Goal: Task Accomplishment & Management: Complete application form

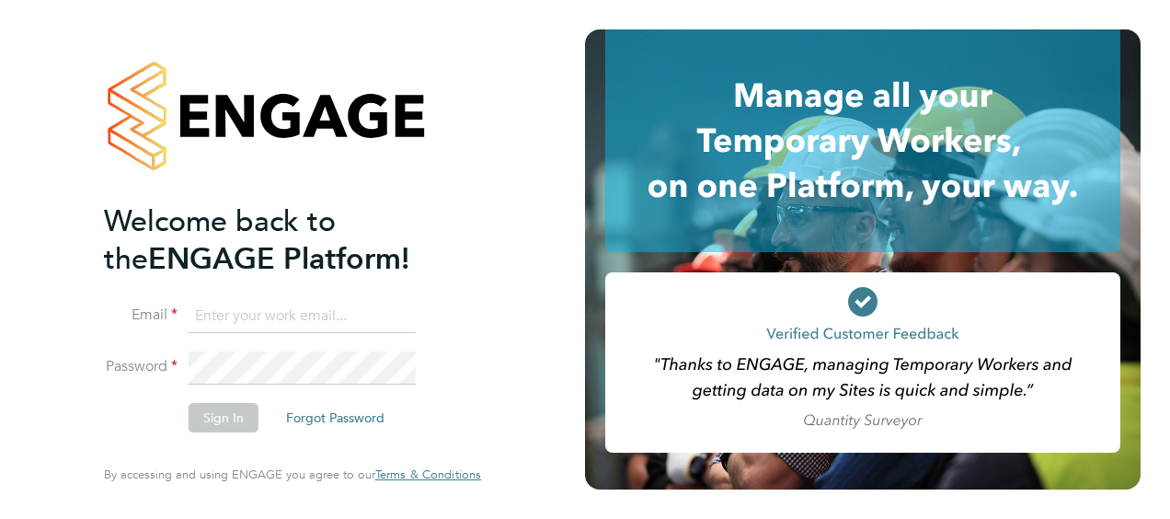
type input "steph.riley@torus.co.uk"
click at [227, 416] on button "Sign In" at bounding box center [224, 417] width 70 height 29
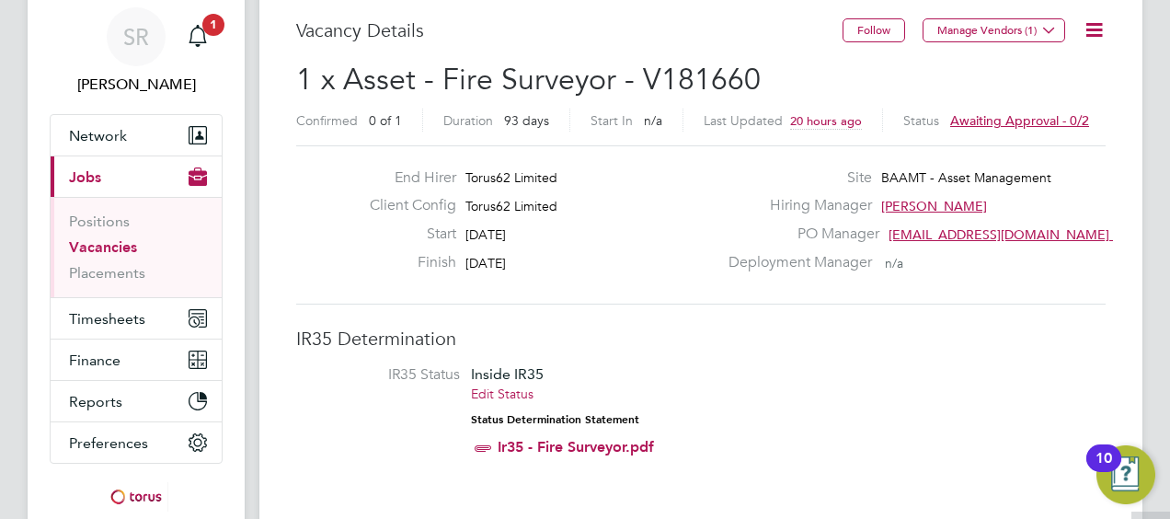
scroll to position [184, 0]
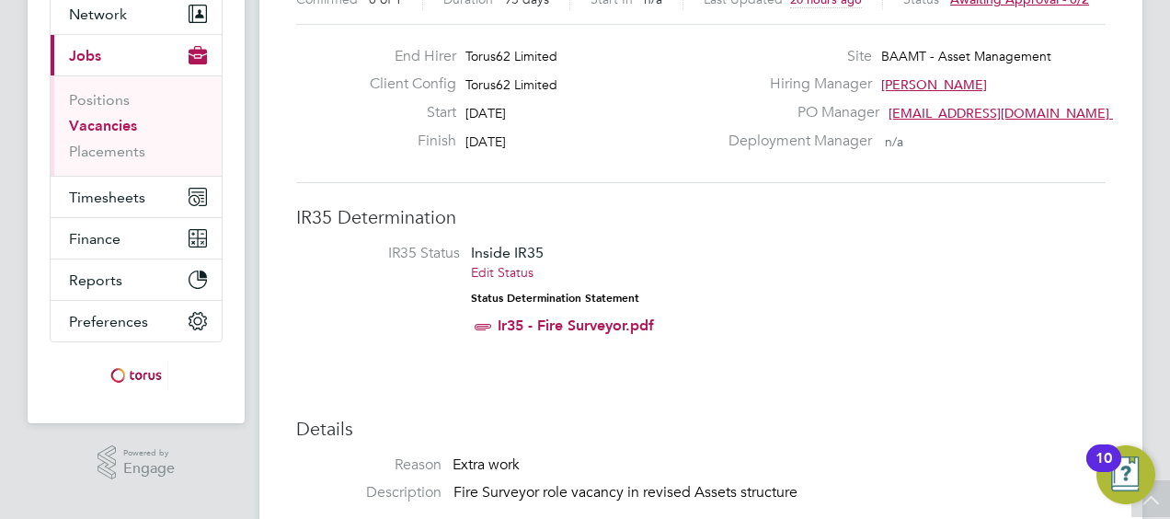
click at [638, 316] on link "Ir35 - Fire Surveyor.pdf" at bounding box center [576, 324] width 156 height 17
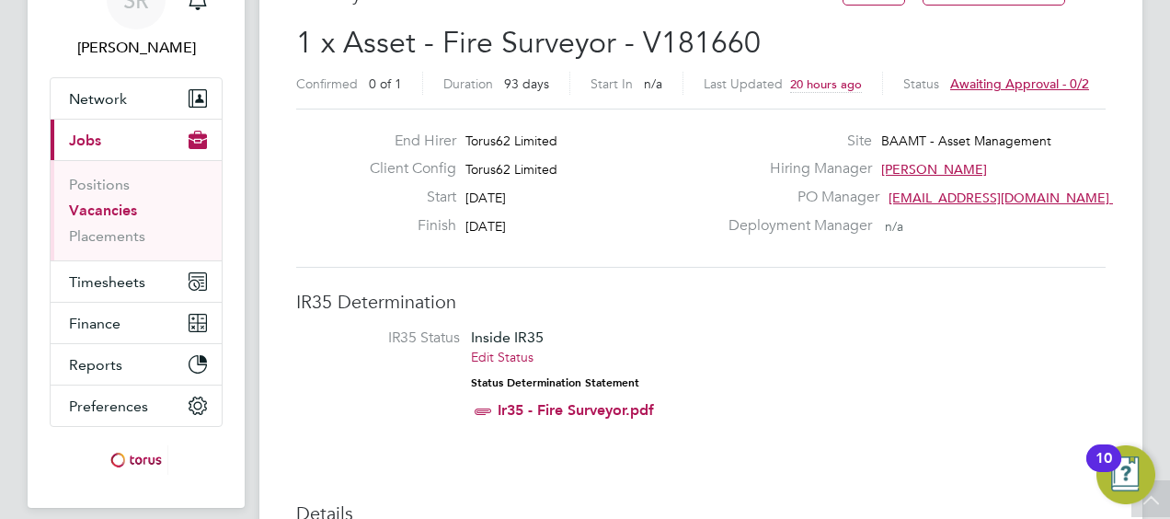
scroll to position [0, 0]
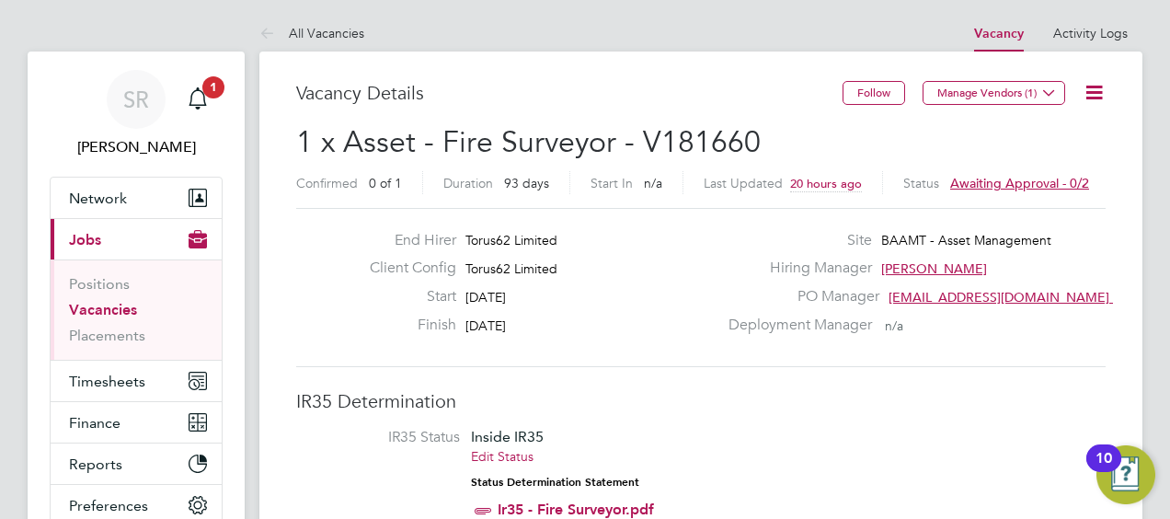
click at [131, 307] on link "Vacancies" at bounding box center [103, 309] width 68 height 17
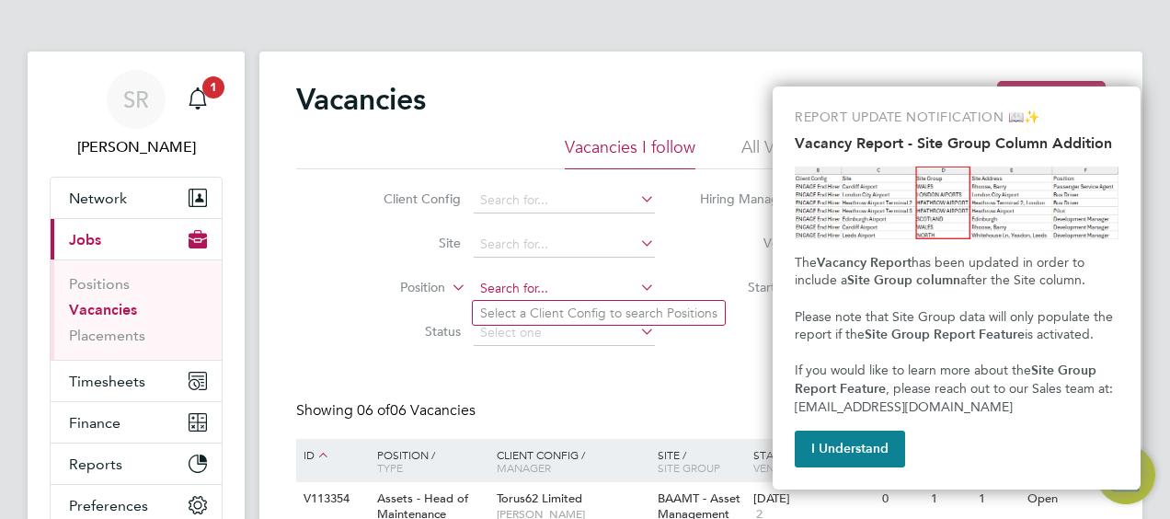
click at [524, 285] on input at bounding box center [564, 289] width 181 height 26
type input "fire suveyor"
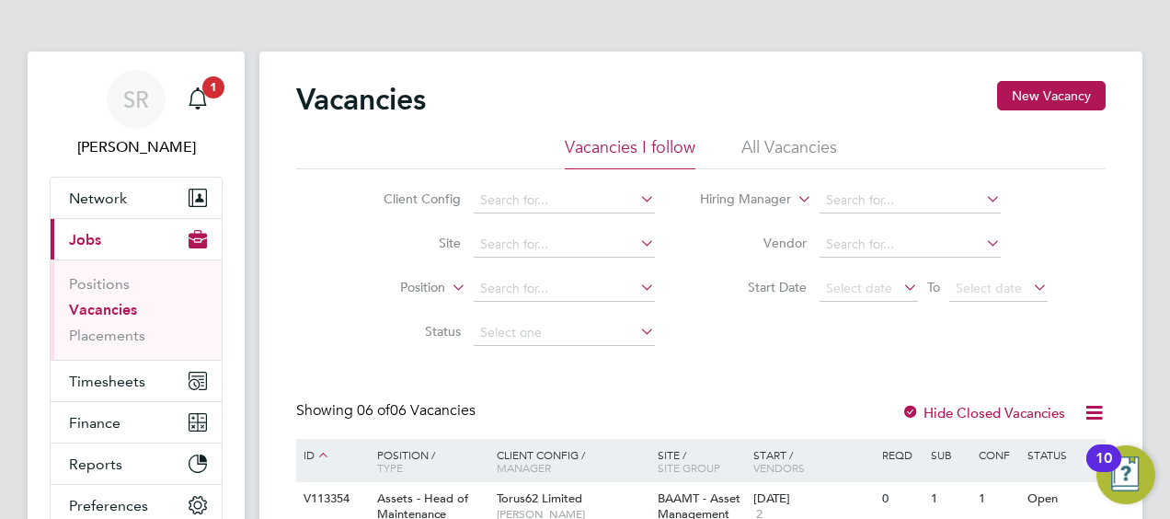
click at [554, 394] on div "Vacancies New Vacancy Vacancies I follow All Vacancies Client Config Site Posit…" at bounding box center [700, 491] width 809 height 820
click at [819, 143] on li "All Vacancies" at bounding box center [789, 152] width 96 height 33
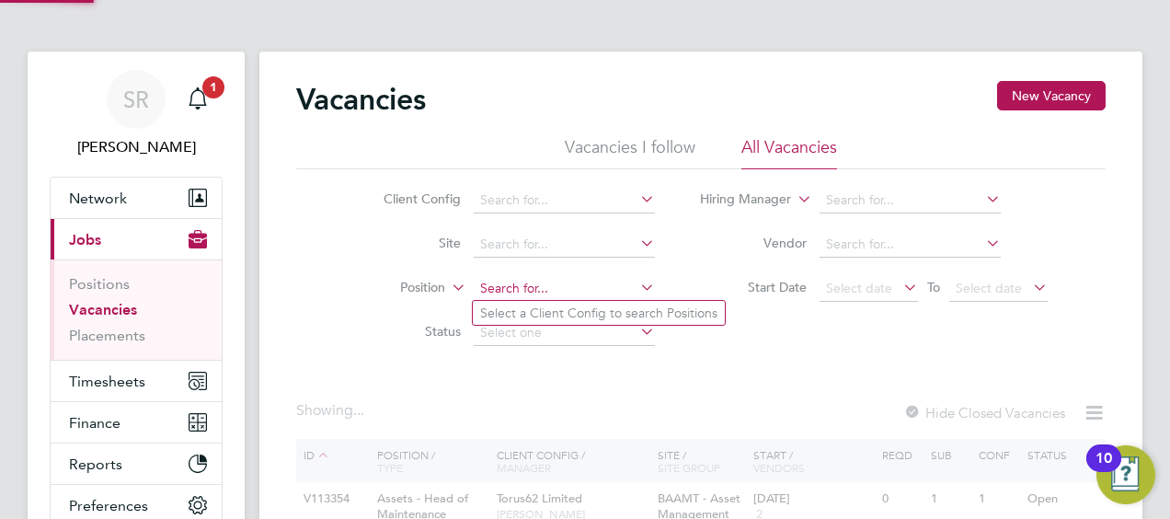
click at [523, 290] on input at bounding box center [564, 289] width 181 height 26
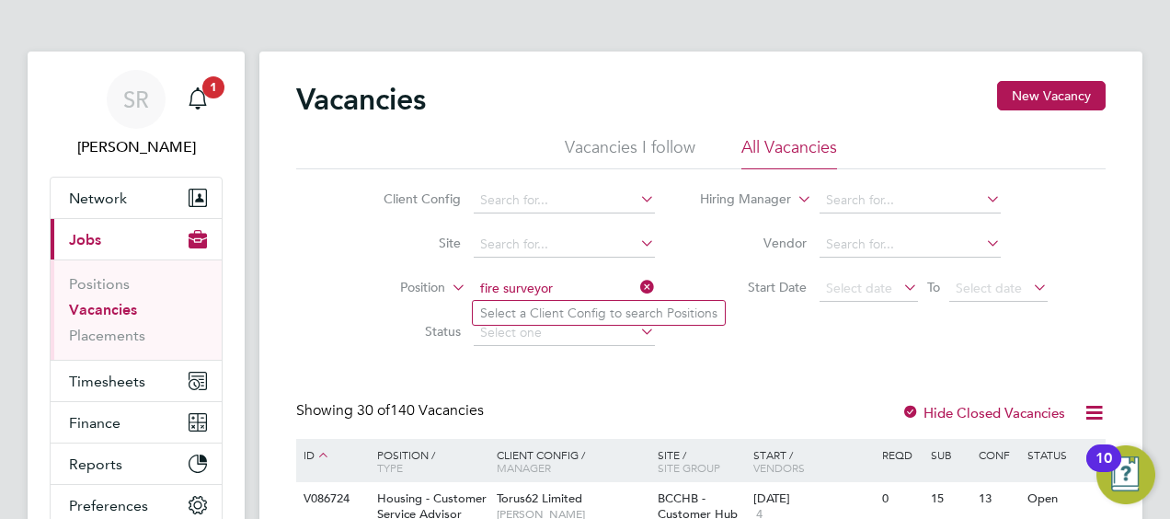
type input "fire surveyor"
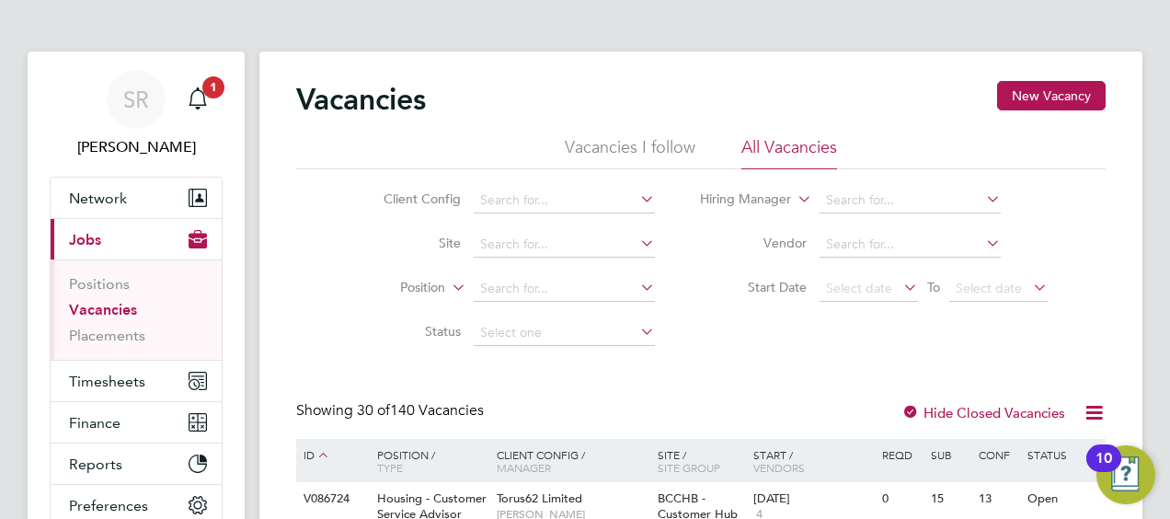
click at [670, 289] on li "Position" at bounding box center [505, 289] width 346 height 44
click at [533, 276] on li "Position" at bounding box center [505, 289] width 346 height 44
click at [533, 283] on input at bounding box center [564, 289] width 181 height 26
type input "ass"
click at [680, 278] on li "Start Date Select date To Select date" at bounding box center [874, 289] width 393 height 44
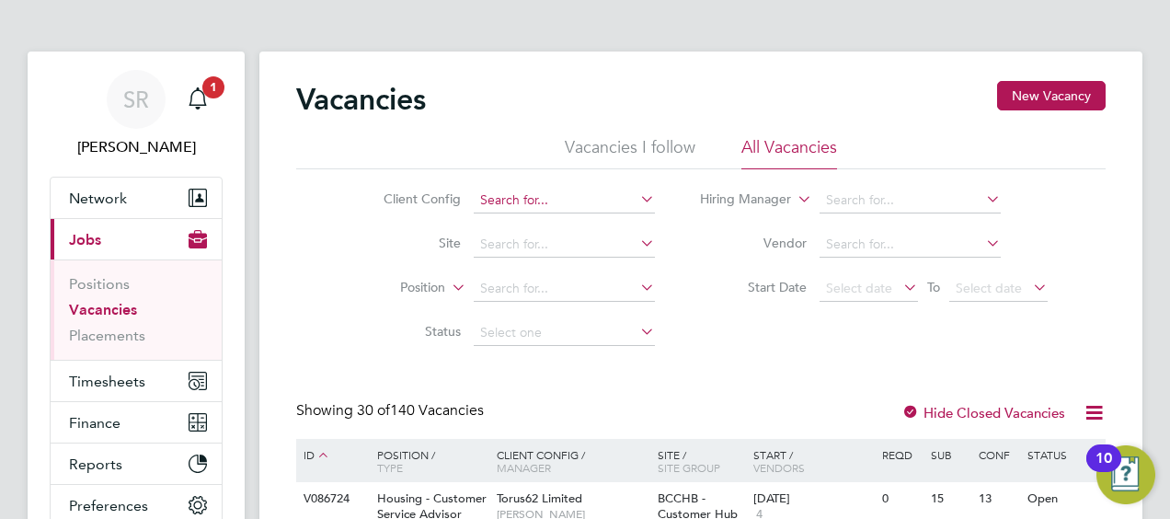
click at [565, 191] on input at bounding box center [564, 201] width 181 height 26
click at [574, 323] on li "Torus62 Limited" at bounding box center [583, 325] width 221 height 25
type input "Torus62 Limited"
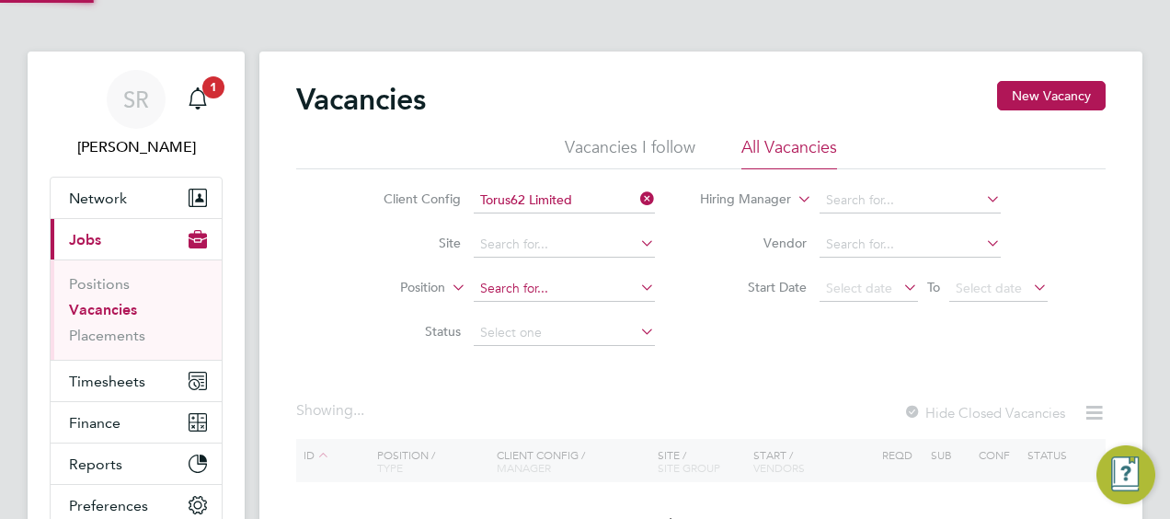
click at [540, 285] on input at bounding box center [564, 289] width 181 height 26
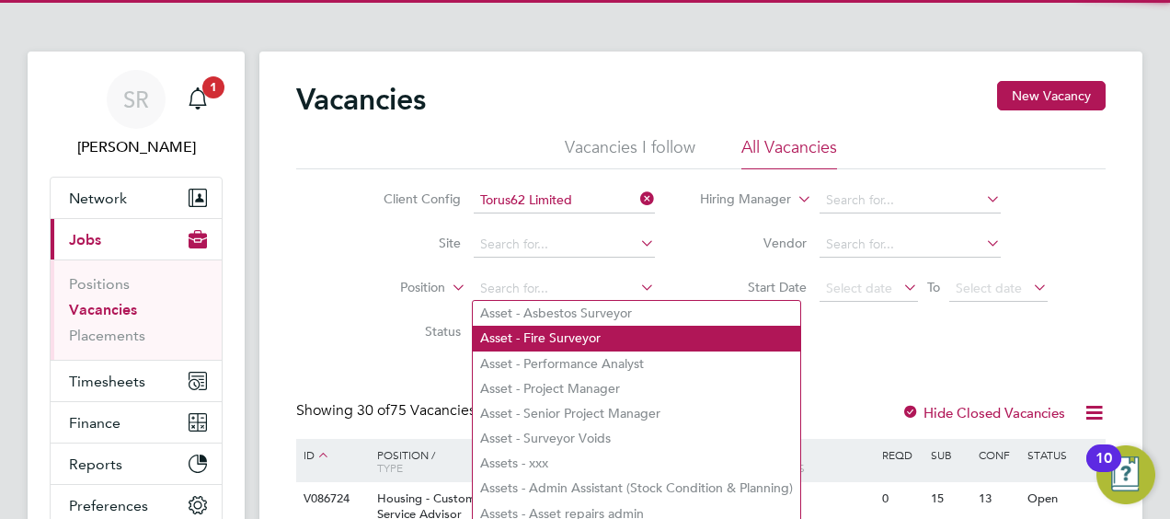
click at [546, 334] on li "Asset - Fire Surveyor" at bounding box center [636, 338] width 327 height 25
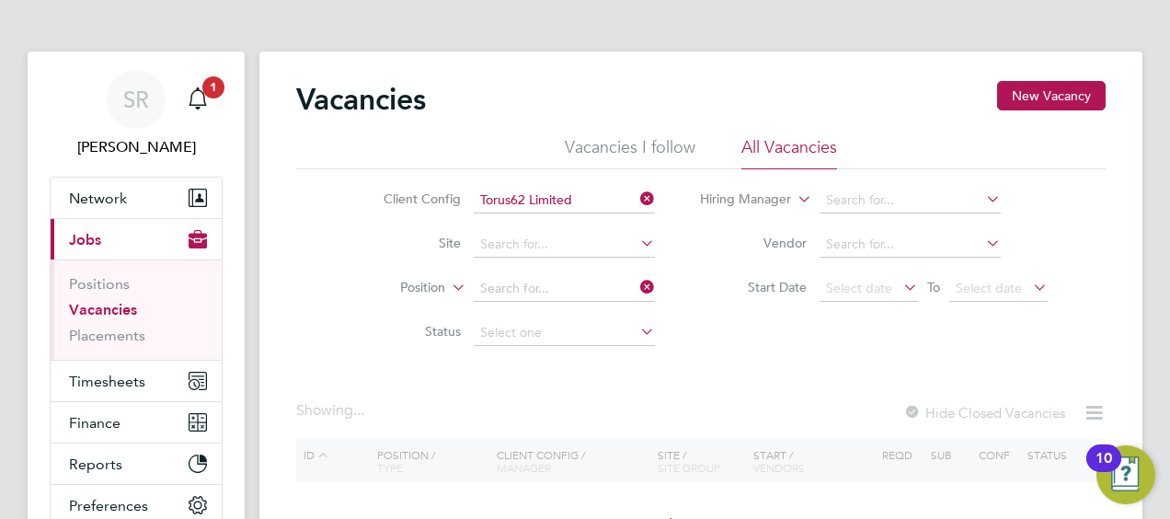
type input "Asset - Fire Surveyor"
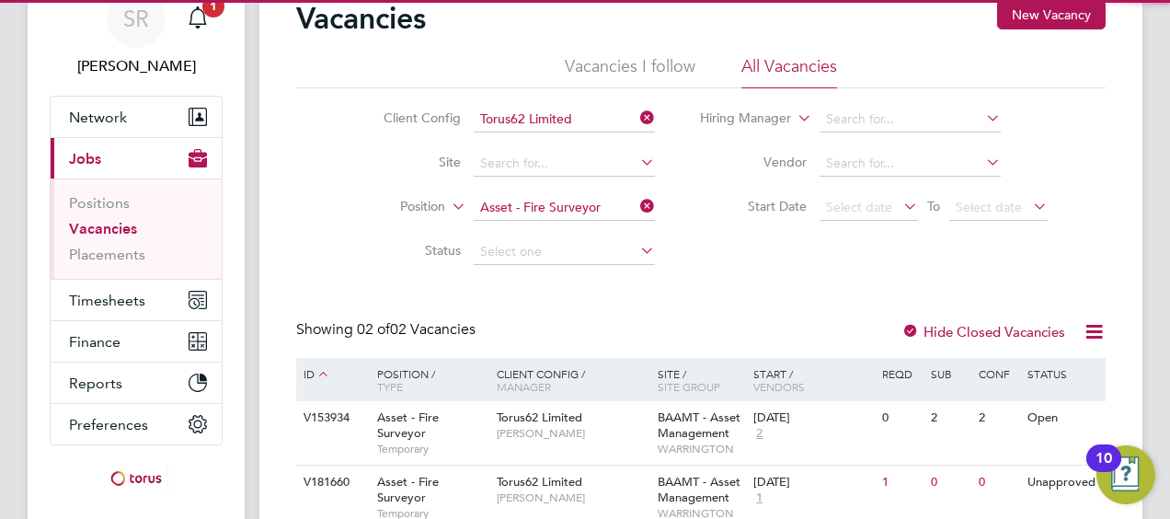
scroll to position [165, 0]
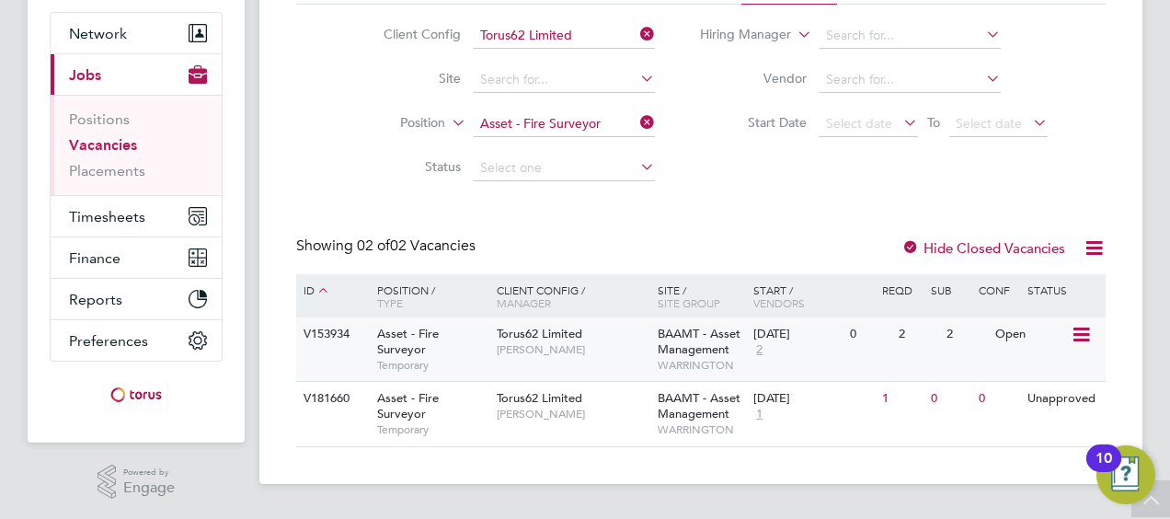
click at [394, 358] on span "Temporary" at bounding box center [432, 365] width 110 height 15
click at [438, 418] on div "Asset - Fire Surveyor Temporary" at bounding box center [427, 413] width 129 height 63
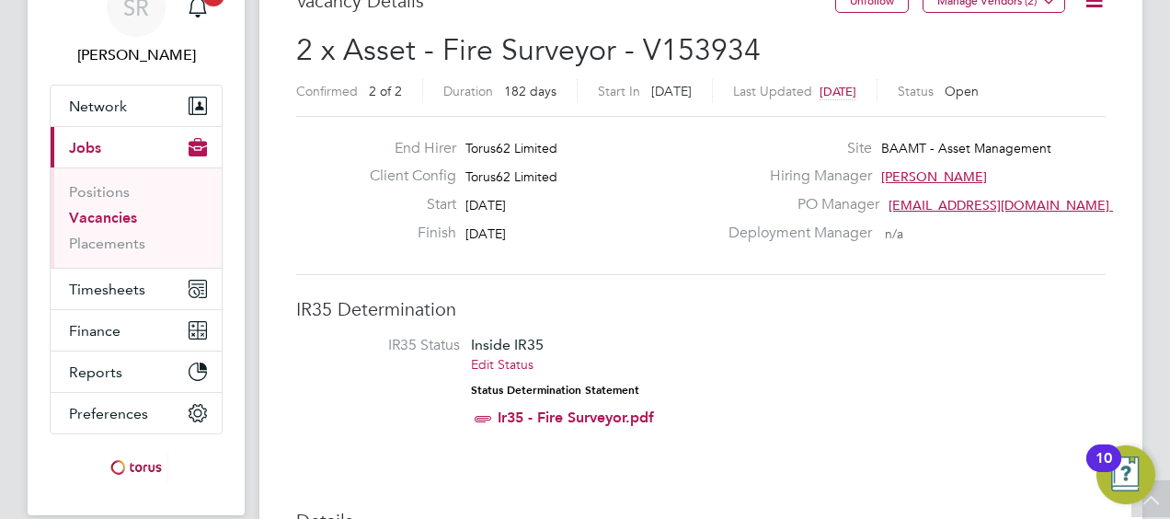
scroll to position [29, 0]
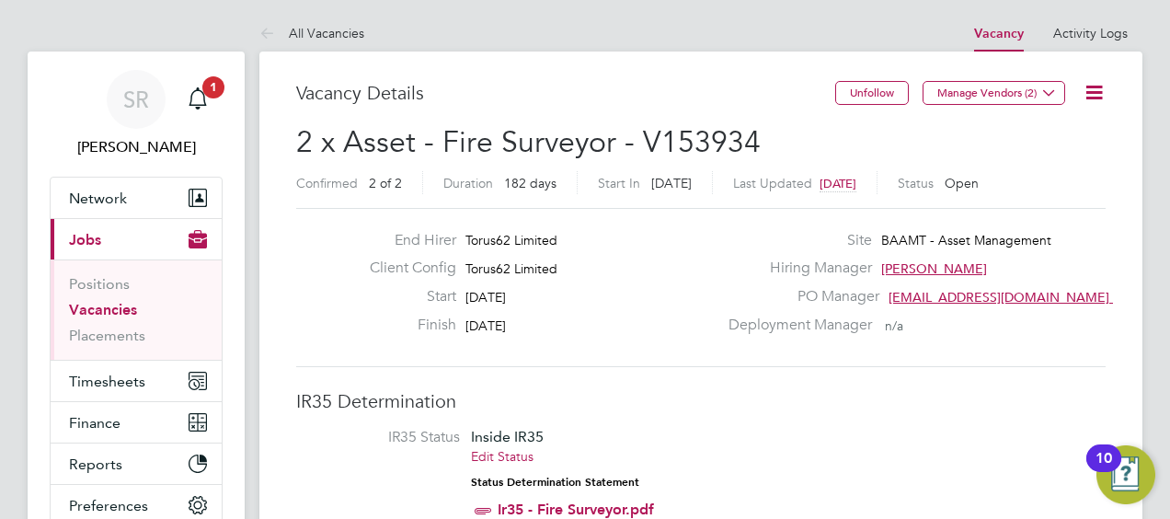
click at [1092, 104] on icon at bounding box center [1094, 92] width 23 height 23
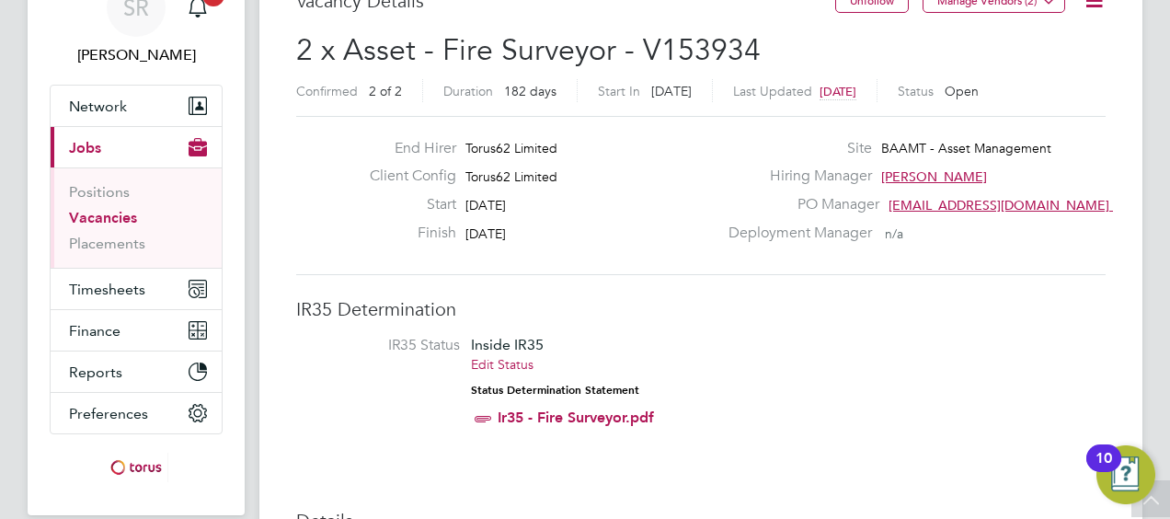
scroll to position [0, 0]
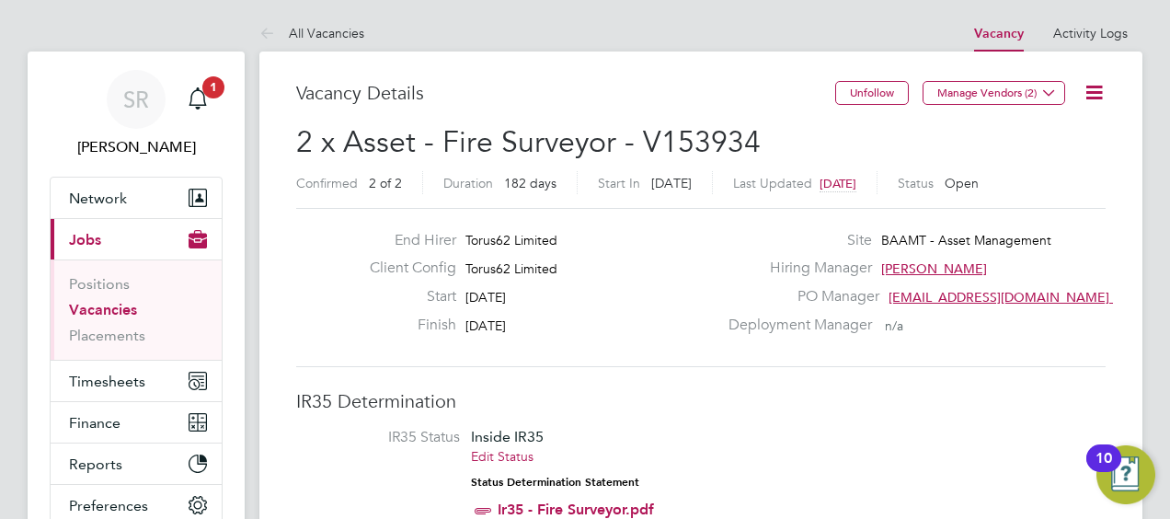
click at [1095, 88] on icon at bounding box center [1094, 92] width 23 height 23
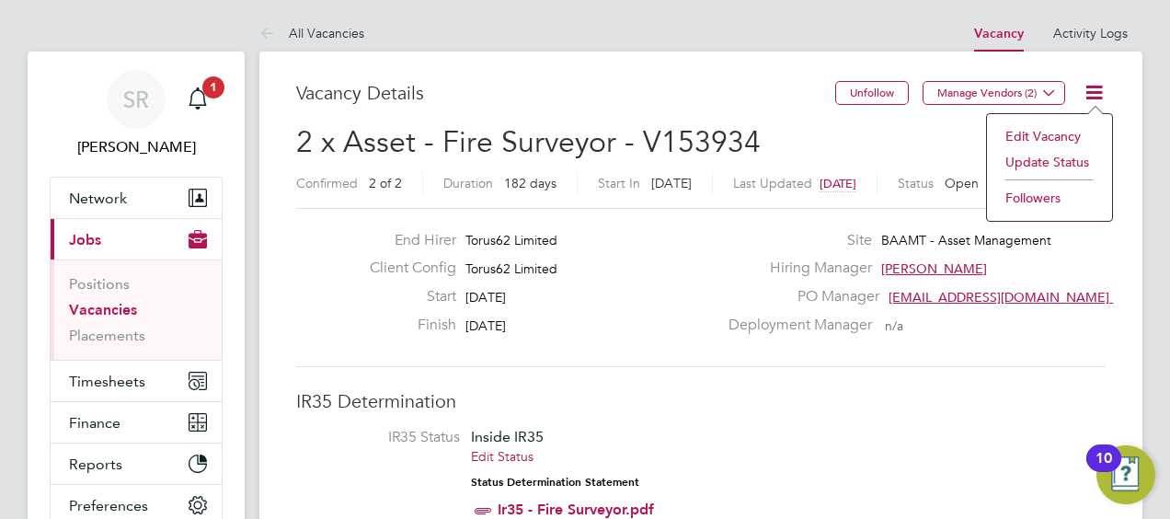
click at [1075, 340] on div "Deployment Manager n/a" at bounding box center [914, 329] width 395 height 29
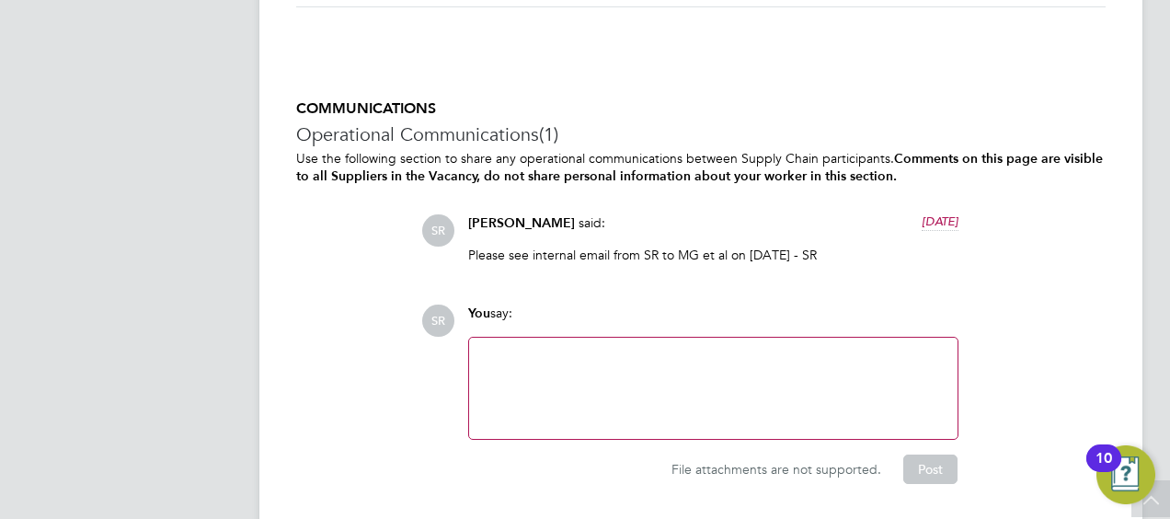
scroll to position [1892, 0]
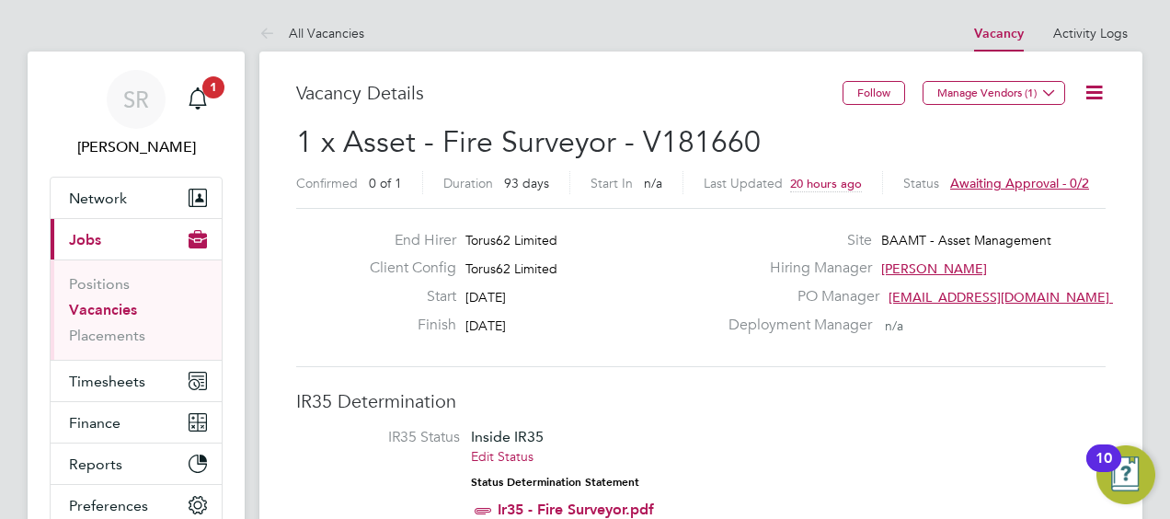
click at [1104, 94] on icon at bounding box center [1094, 92] width 23 height 23
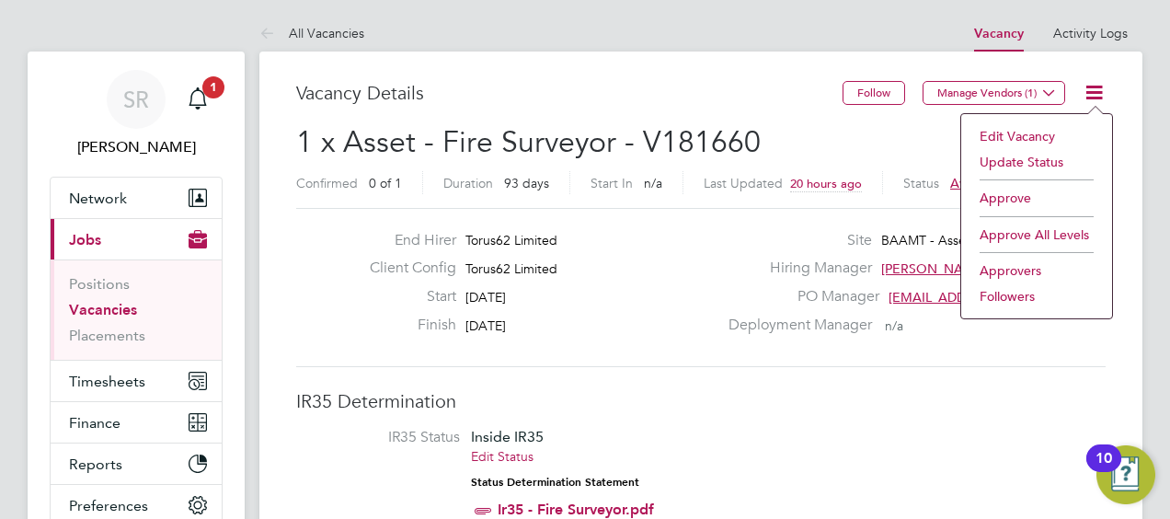
click at [1023, 186] on li "Approve" at bounding box center [1036, 198] width 132 height 26
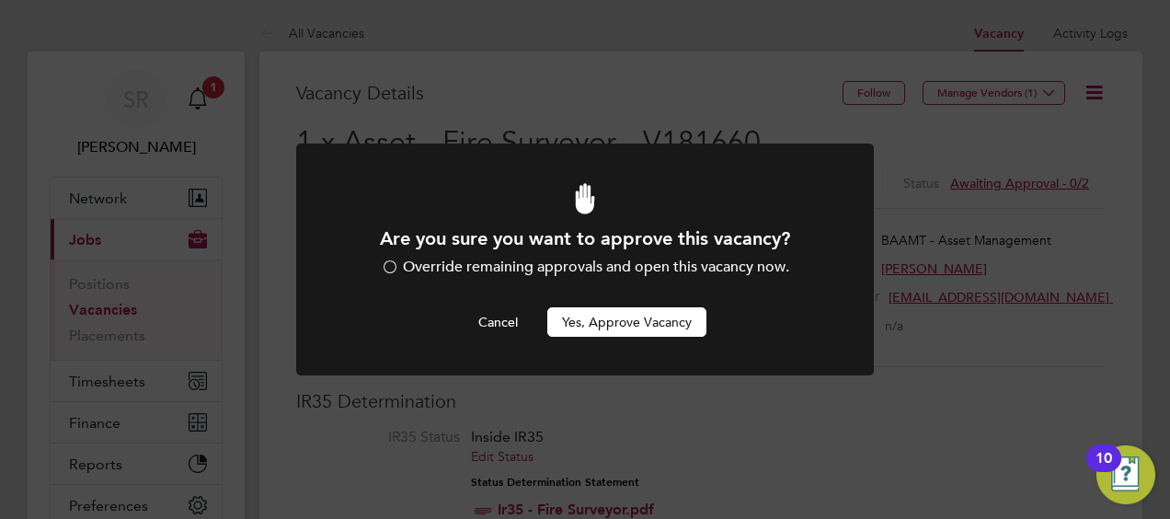
click at [656, 322] on button "Yes, Approve Vacancy" at bounding box center [626, 321] width 159 height 29
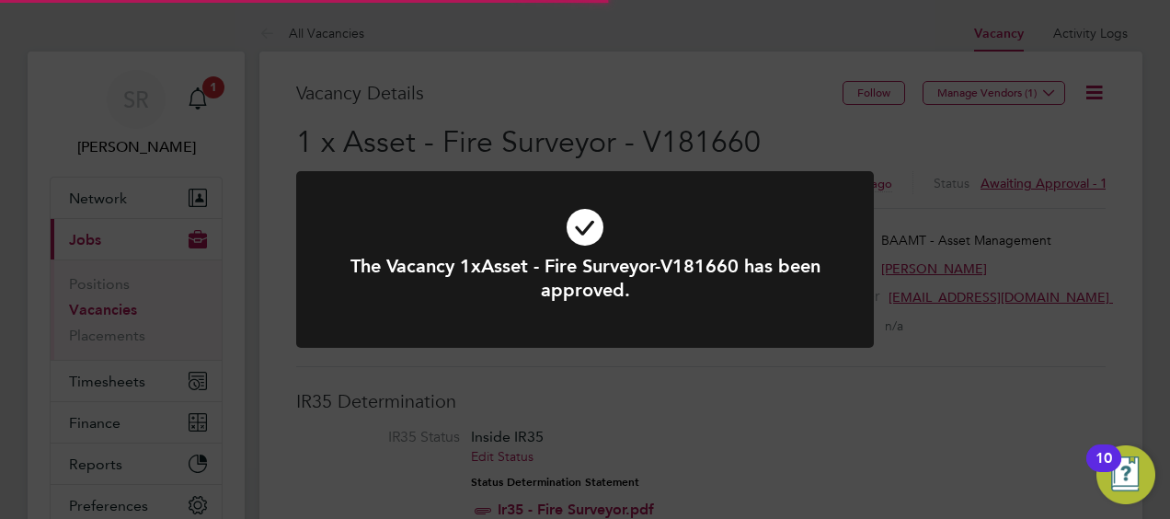
scroll to position [54, 129]
click at [708, 384] on div "The Vacancy 1xAsset - Fire Surveyor-V181660 has been approved. Cancel Okay" at bounding box center [585, 259] width 1170 height 519
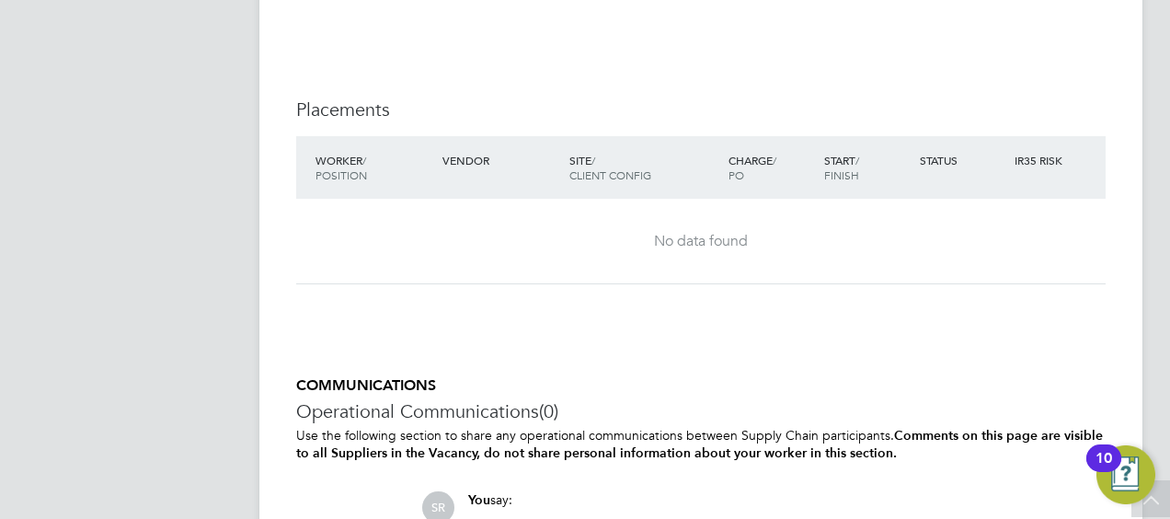
scroll to position [1655, 0]
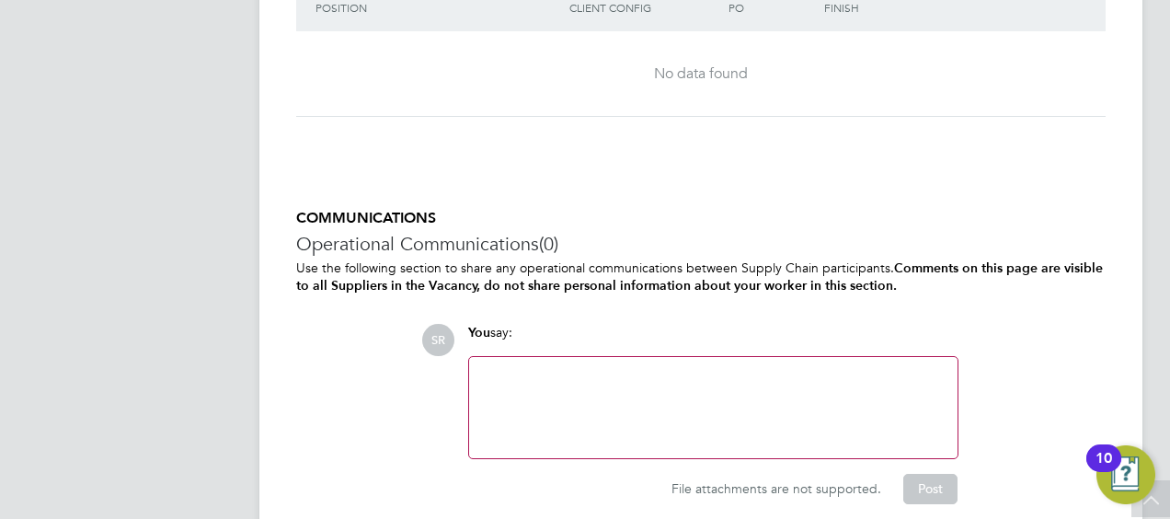
click at [601, 377] on div at bounding box center [713, 407] width 466 height 79
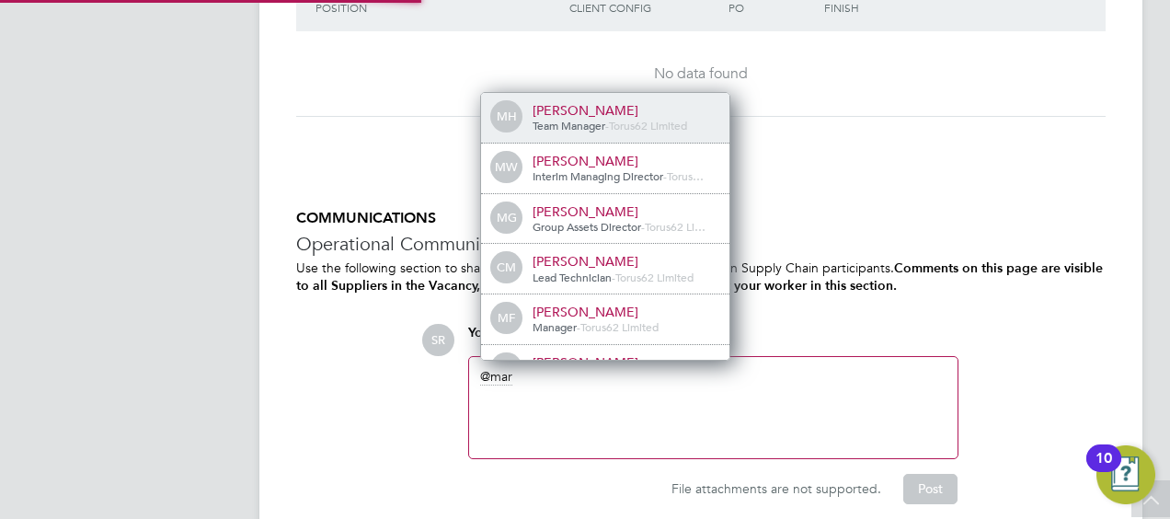
scroll to position [15, 184]
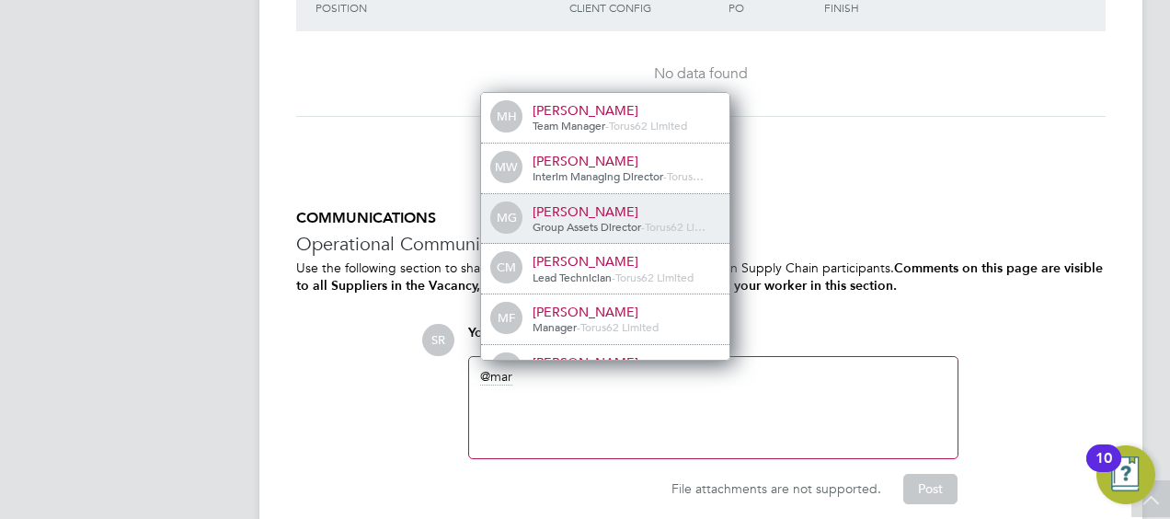
click at [604, 222] on span "Group Assets Director" at bounding box center [587, 226] width 109 height 15
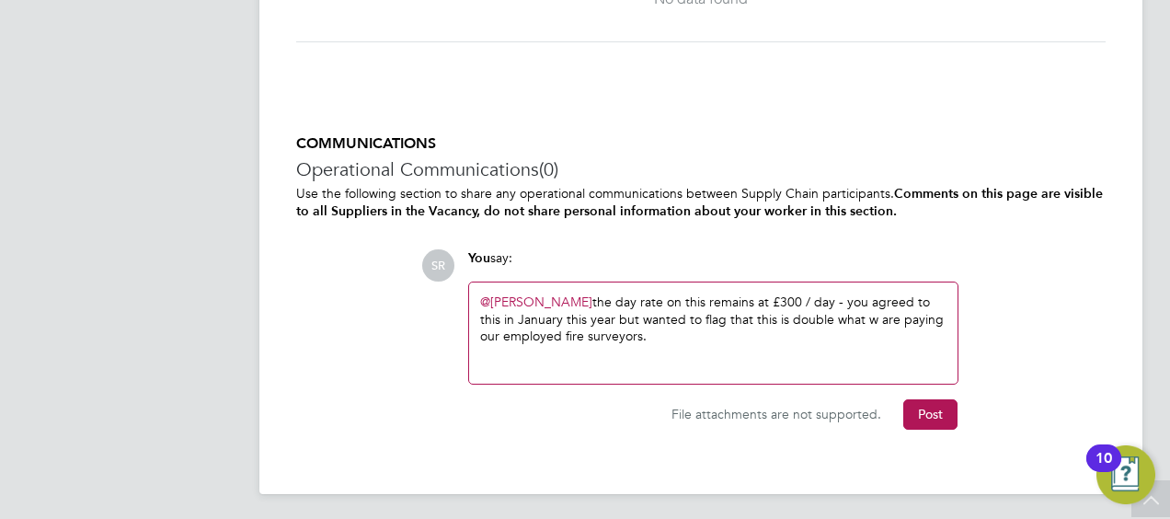
click at [872, 316] on div "@[PERSON_NAME] ​ the day rate on this remains at £300 / day - you agreed to thi…" at bounding box center [713, 332] width 466 height 79
click at [624, 331] on div "@[PERSON_NAME] ​ the day rate on this remains at £300 / day - you agreed to thi…" at bounding box center [713, 332] width 466 height 79
drag, startPoint x: 879, startPoint y: 324, endPoint x: 833, endPoint y: 316, distance: 46.6
click at [833, 316] on div "@[PERSON_NAME] ​ the day rate on this remains at £300 / day - you agreed to thi…" at bounding box center [713, 332] width 466 height 79
click at [777, 328] on div "@[PERSON_NAME] ​ the day rate on this remains at £300 / day - you agreed to thi…" at bounding box center [713, 332] width 466 height 79
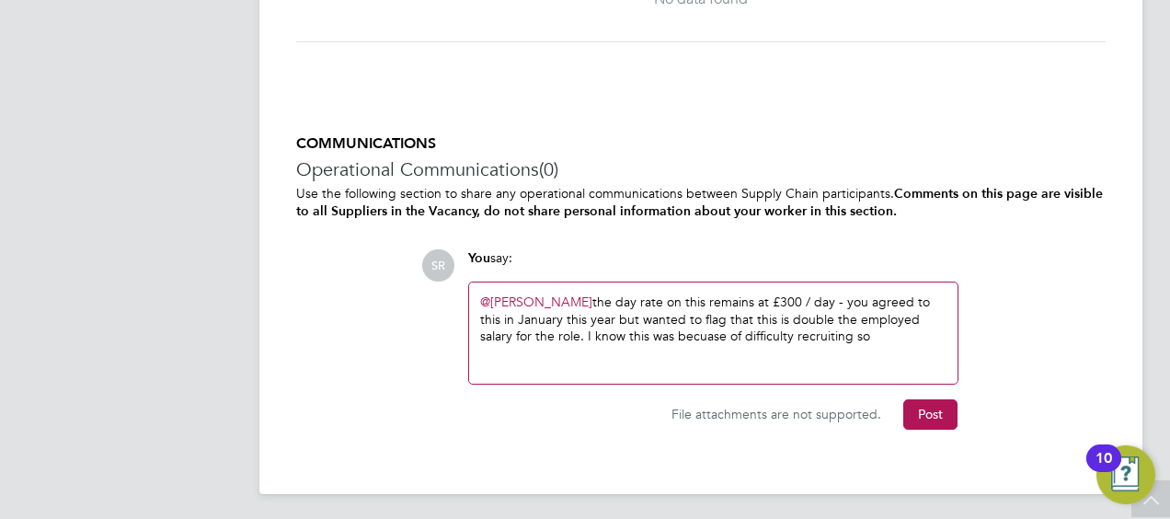
click at [700, 337] on div "@[PERSON_NAME] ​ the day rate on this remains at £300 / day - you agreed to thi…" at bounding box center [713, 332] width 466 height 79
drag, startPoint x: 866, startPoint y: 337, endPoint x: 578, endPoint y: 356, distance: 289.4
click at [578, 356] on div "@[PERSON_NAME] ​ the day rate on this remains at £300 / day - you agreed to thi…" at bounding box center [713, 332] width 466 height 79
drag, startPoint x: 635, startPoint y: 350, endPoint x: 601, endPoint y: 299, distance: 61.7
click at [601, 299] on div "@[PERSON_NAME] ​ the day rate on this remains at £300 / day - you agreed to thi…" at bounding box center [713, 332] width 466 height 79
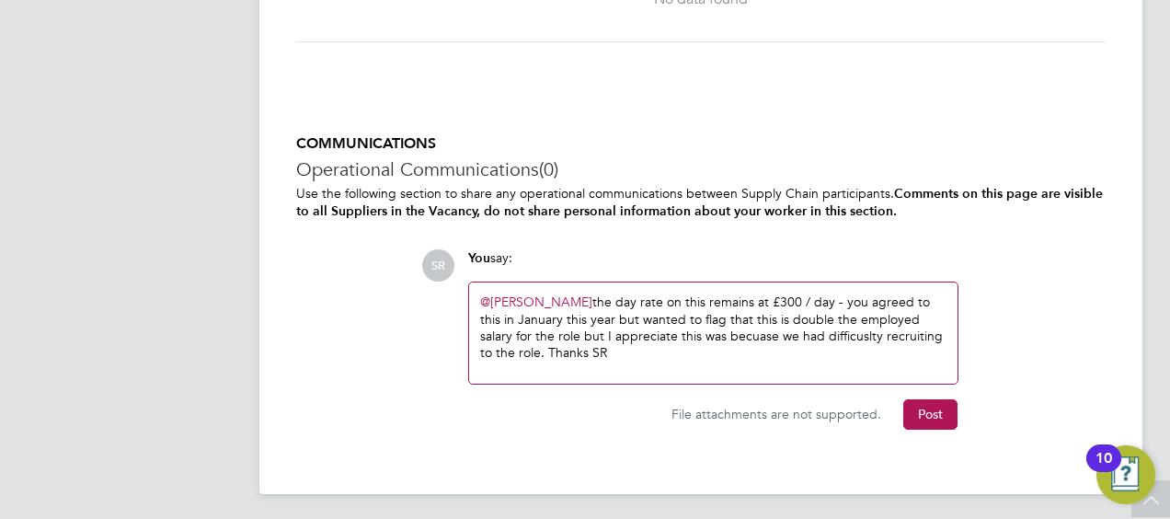
copy div "the day rate on this remains at £300 / day - you agreed to this in January this…"
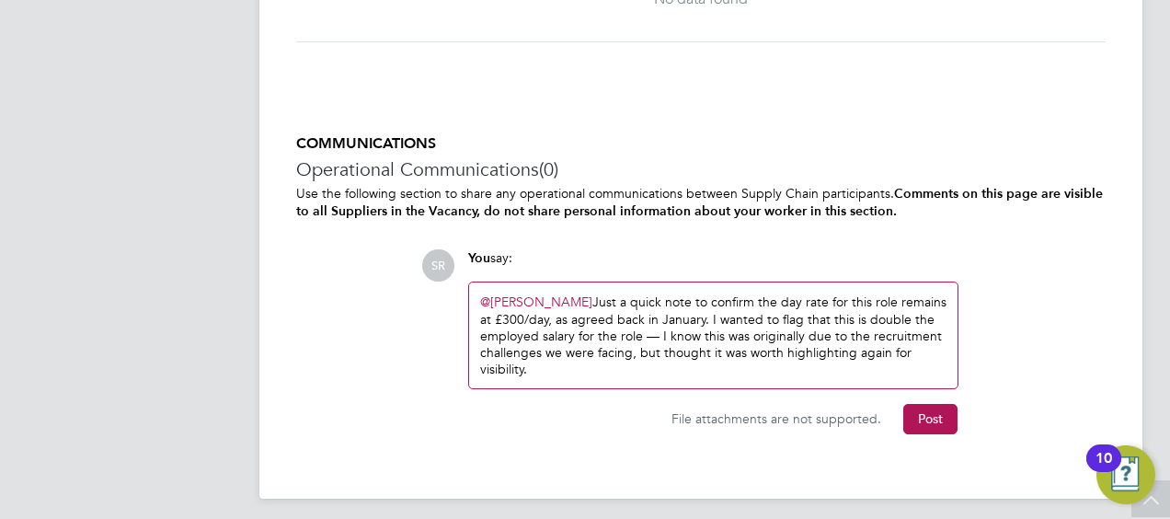
click at [602, 299] on div "@[PERSON_NAME] ​ Just a quick note to confirm the day rate for this role remain…" at bounding box center [713, 335] width 466 height 84
click at [1089, 288] on div "SR You say: @[PERSON_NAME] ​ Just a quick note to confirm the day rate for this…" at bounding box center [763, 341] width 684 height 184
drag, startPoint x: 1060, startPoint y: 285, endPoint x: 675, endPoint y: 351, distance: 390.1
click at [1060, 284] on div "SR You say: @[PERSON_NAME] ​ Just a quick note to confirm the day rate for this…" at bounding box center [763, 341] width 684 height 184
click at [579, 370] on div "@[PERSON_NAME] ​ Just a quick note to confirm the day rate for this role remain…" at bounding box center [713, 335] width 466 height 84
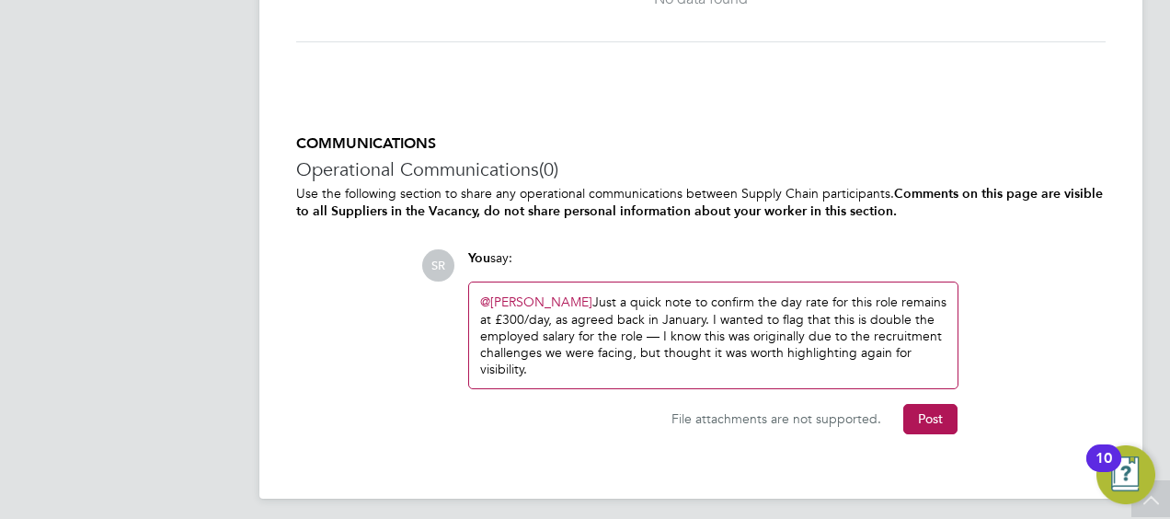
click at [618, 370] on div "@[PERSON_NAME] ​ Just a quick note to confirm the day rate for this role remain…" at bounding box center [713, 335] width 466 height 84
click at [1018, 338] on div "SR You say: @[PERSON_NAME] ​ Just a quick note to confirm the day rate for this…" at bounding box center [763, 341] width 684 height 184
click at [644, 365] on div "@[PERSON_NAME] ​ Just a quick note to confirm the day rate for this role remain…" at bounding box center [713, 335] width 466 height 84
click at [1003, 335] on div "SR You say: @[PERSON_NAME] ​ Just a quick note to confirm the day rate for this…" at bounding box center [763, 341] width 684 height 184
click at [919, 408] on button "Post" at bounding box center [930, 418] width 54 height 29
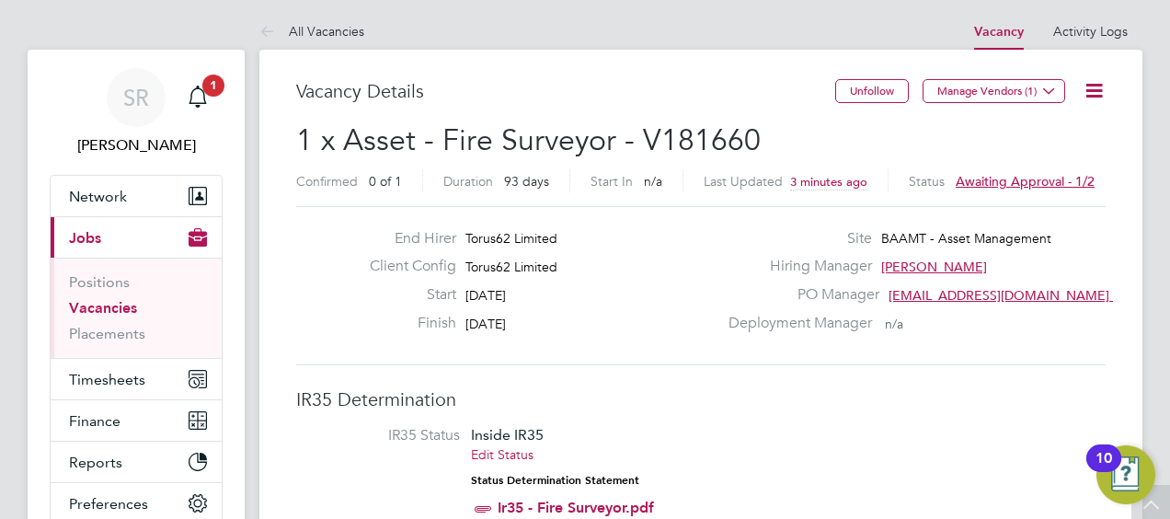
scroll to position [0, 0]
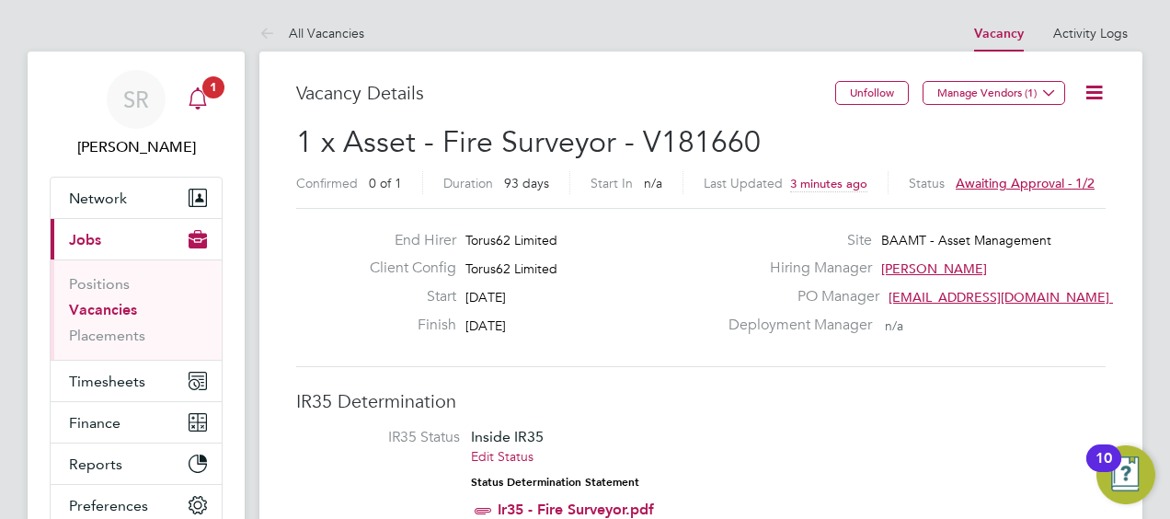
click at [207, 88] on span "1" at bounding box center [213, 87] width 22 height 22
